Goal: Task Accomplishment & Management: Complete application form

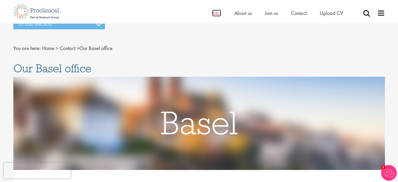
click at [219, 13] on span "Jobs" at bounding box center [216, 13] width 9 height 7
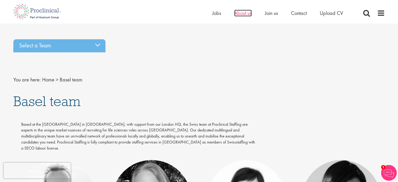
click at [240, 13] on span "About us" at bounding box center [243, 13] width 18 height 7
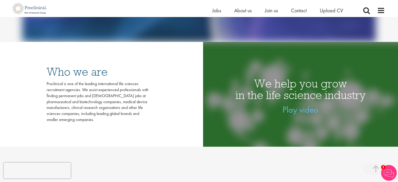
scroll to position [314, 0]
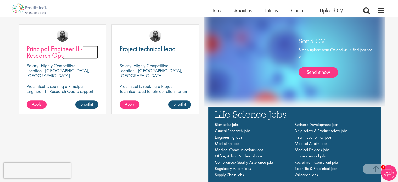
click at [44, 51] on span "Principal Engineer II - Research Ops" at bounding box center [55, 51] width 56 height 15
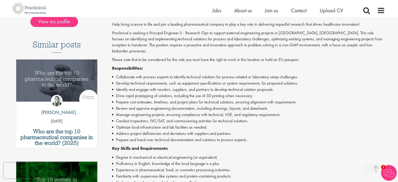
scroll to position [26, 0]
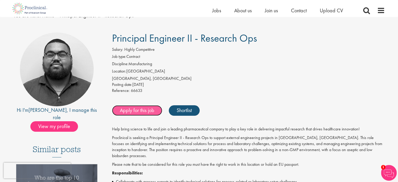
click at [134, 111] on link "Apply for this job" at bounding box center [137, 110] width 50 height 10
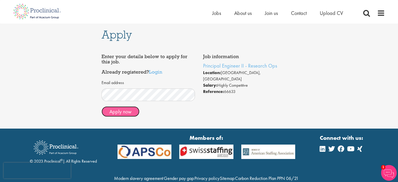
click at [117, 110] on button "Apply now" at bounding box center [121, 111] width 38 height 10
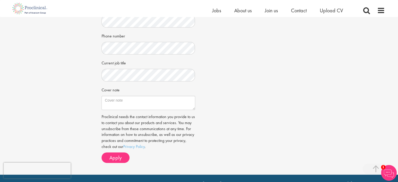
scroll to position [131, 0]
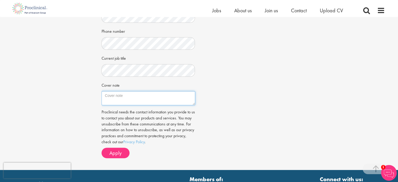
click at [146, 99] on textarea "Cover note" at bounding box center [149, 98] width 94 height 14
click at [213, 72] on div "Job information Principal Engineer II - Research Ops Location: Basel, Switzerla…" at bounding box center [199, 38] width 203 height 248
click at [207, 58] on div "Job information Principal Engineer II - Research Ops Location: Basel, Switzerla…" at bounding box center [199, 38] width 203 height 248
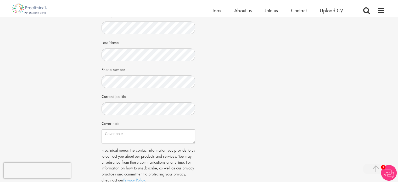
scroll to position [52, 0]
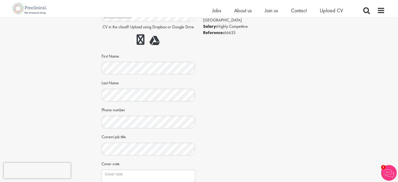
click at [205, 77] on div "Job information Principal Engineer II - Research Ops Location: Basel, Switzerla…" at bounding box center [199, 116] width 203 height 248
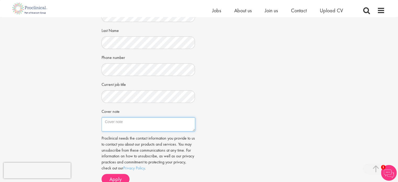
click at [153, 126] on textarea "Cover note" at bounding box center [149, 124] width 94 height 14
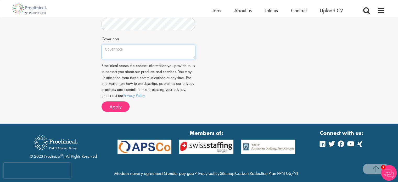
scroll to position [183, 0]
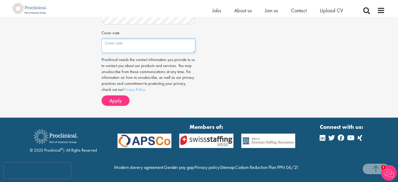
click at [149, 43] on textarea "Cover note" at bounding box center [149, 46] width 94 height 14
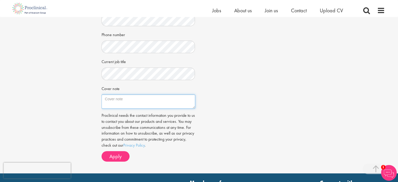
scroll to position [131, 0]
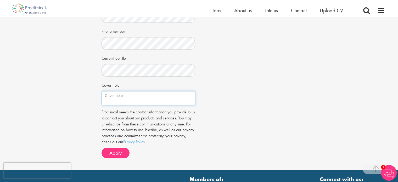
click at [149, 96] on textarea "Cover note" at bounding box center [149, 98] width 94 height 14
click at [118, 96] on textarea "Cover note" at bounding box center [149, 98] width 94 height 14
paste textarea "Driven by a passion for innovation and technical excellence, I am excited to co…"
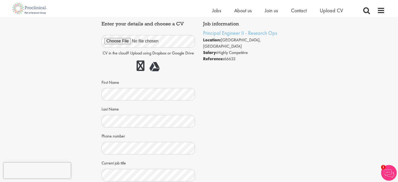
scroll to position [157, 0]
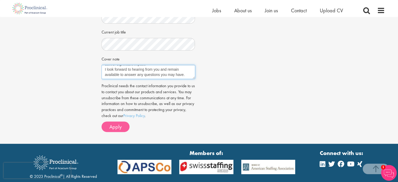
type textarea "Driven by a passion for innovation and technical excellence, I am excited to co…"
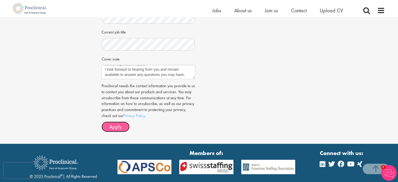
click at [119, 125] on span "Apply" at bounding box center [115, 126] width 12 height 7
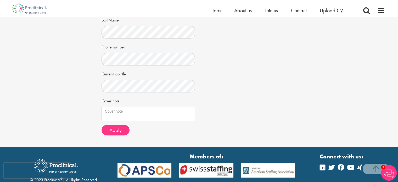
scroll to position [131, 0]
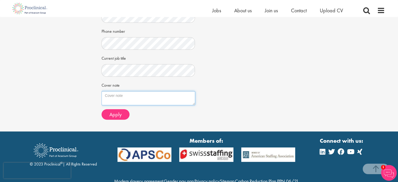
click at [130, 98] on textarea "Cover note" at bounding box center [149, 98] width 94 height 14
paste textarea "Driven by a passion for innovation and technical excellence, I am excited to co…"
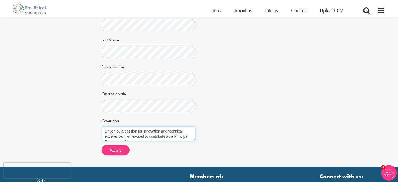
scroll to position [105, 0]
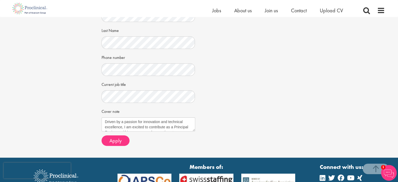
click at [213, 104] on div "Job information Principal Engineer II - Research Ops Location: [GEOGRAPHIC_DATA…" at bounding box center [199, 45] width 203 height 210
click at [152, 123] on textarea "Driven by a passion for innovation and technical excellence, I am excited to co…" at bounding box center [149, 124] width 94 height 14
click at [108, 121] on textarea "Driven by a passion for innovation and technical excellence, I am excited to co…" at bounding box center [149, 124] width 94 height 14
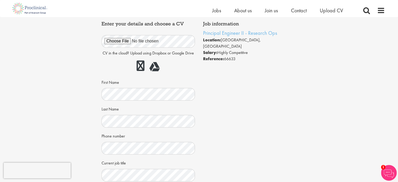
scroll to position [157, 0]
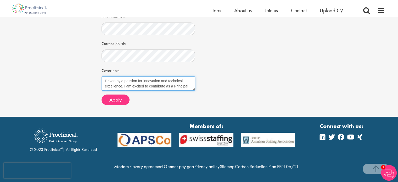
click at [106, 76] on textarea "Driven by a passion for innovation and technical excellence, I am excited to co…" at bounding box center [149, 83] width 94 height 14
paste textarea "Many thanks to Joshua Bye, who reached out to me on LinkedIn to share this grea…"
click at [149, 76] on textarea "Cover note" at bounding box center [149, 83] width 94 height 14
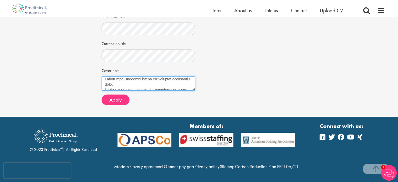
click at [113, 76] on textarea "Cover note" at bounding box center [149, 83] width 94 height 14
type textarea "Many thanks to Joshua Bye, who reached out to me on LinkedIn to share this grea…"
click at [151, 76] on textarea "Cover note" at bounding box center [149, 83] width 94 height 14
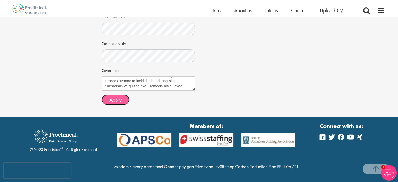
click at [119, 96] on span "Apply" at bounding box center [115, 99] width 12 height 7
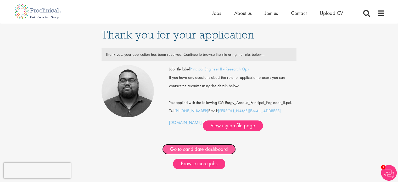
click at [210, 148] on link "Go to candidate dashboard" at bounding box center [199, 149] width 74 height 10
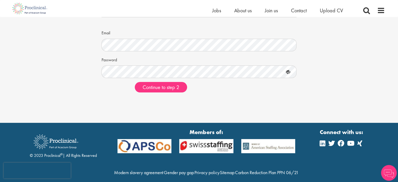
scroll to position [52, 0]
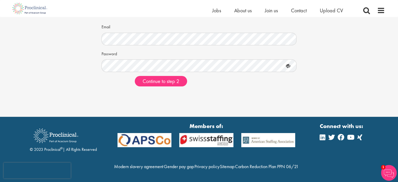
click at [276, 87] on div "Already registered? Login here Email Password Continue to step 2" at bounding box center [199, 40] width 195 height 99
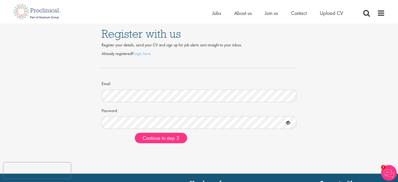
scroll to position [0, 0]
